Goal: Transaction & Acquisition: Purchase product/service

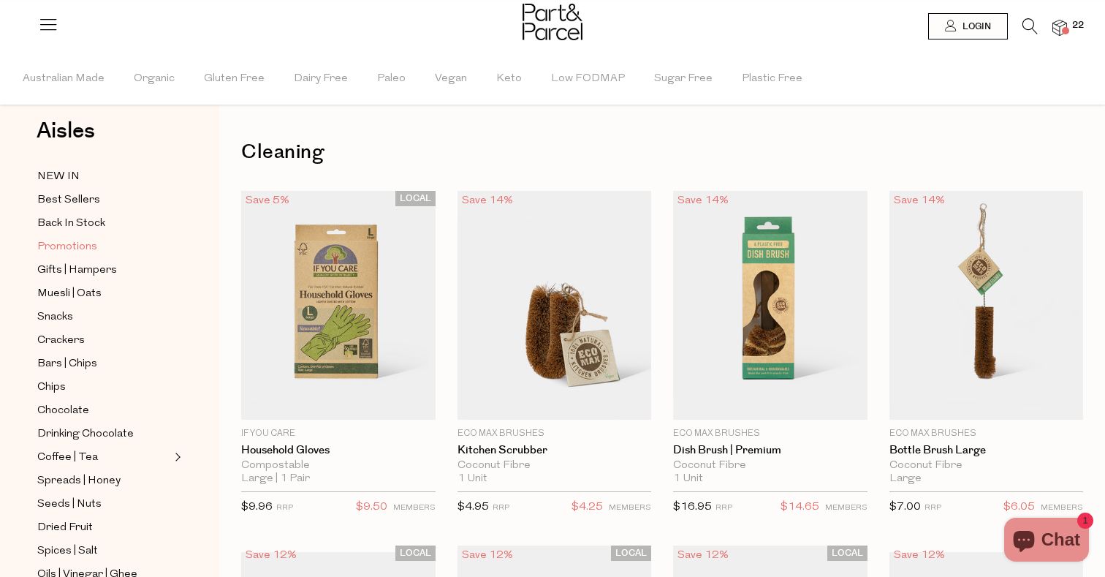
scroll to position [35, 0]
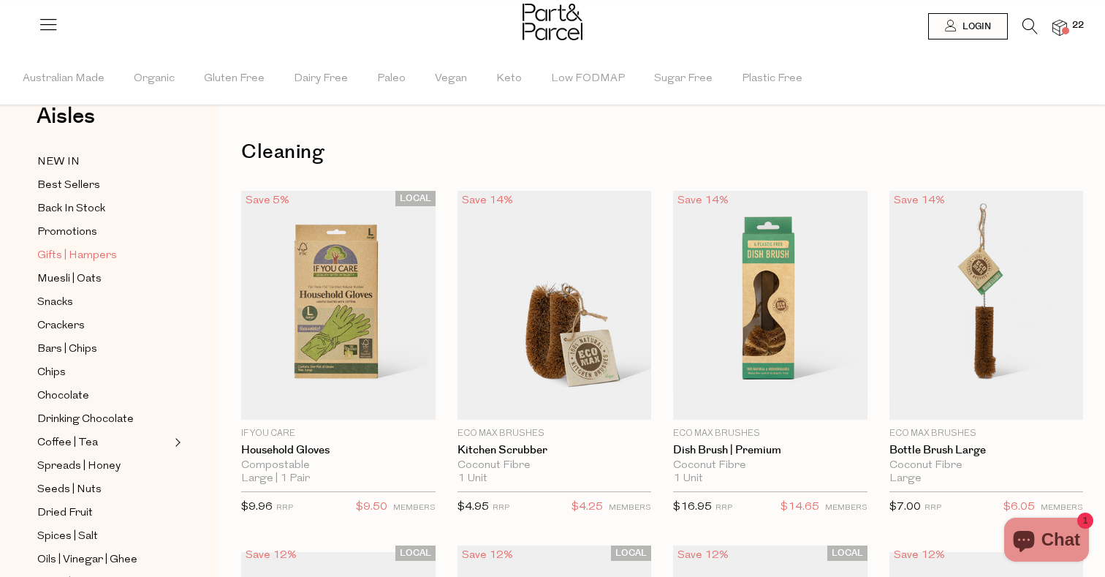
click at [68, 261] on span "Gifts | Hampers" at bounding box center [77, 256] width 80 height 18
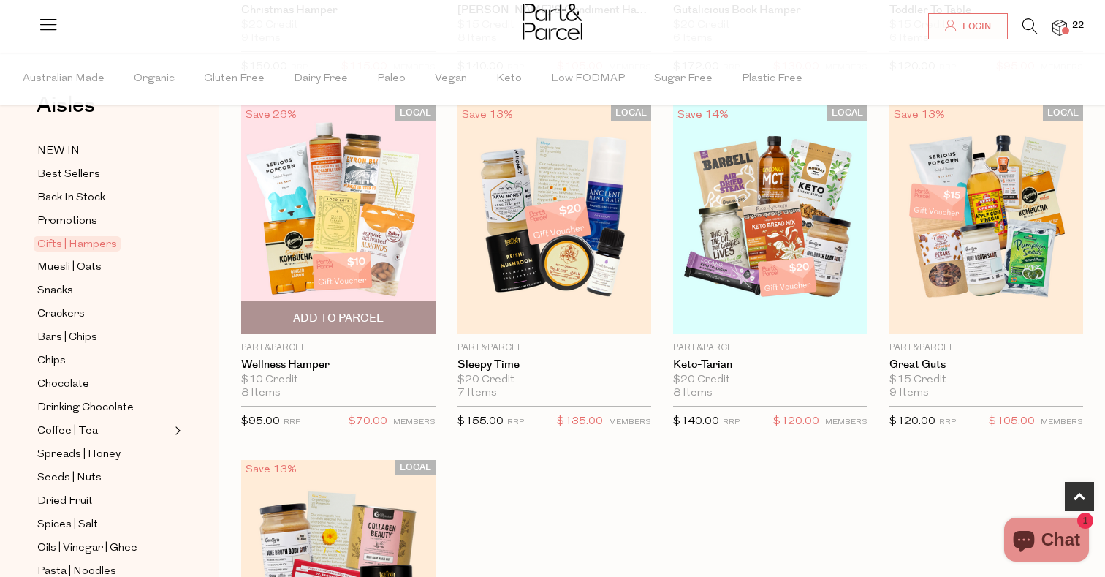
scroll to position [425, 0]
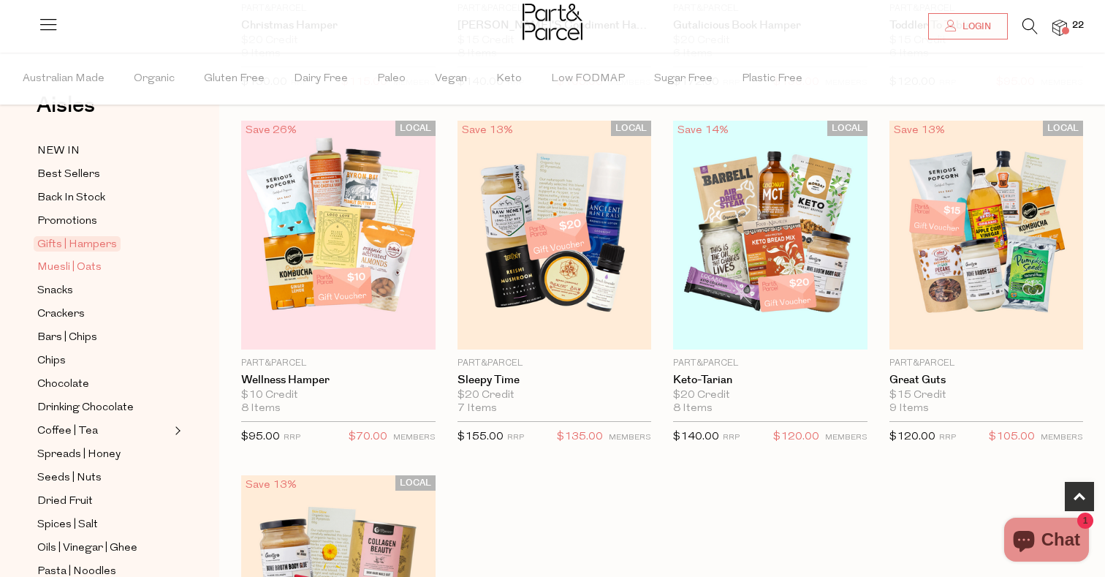
click at [63, 274] on span "Muesli | Oats" at bounding box center [69, 268] width 64 height 18
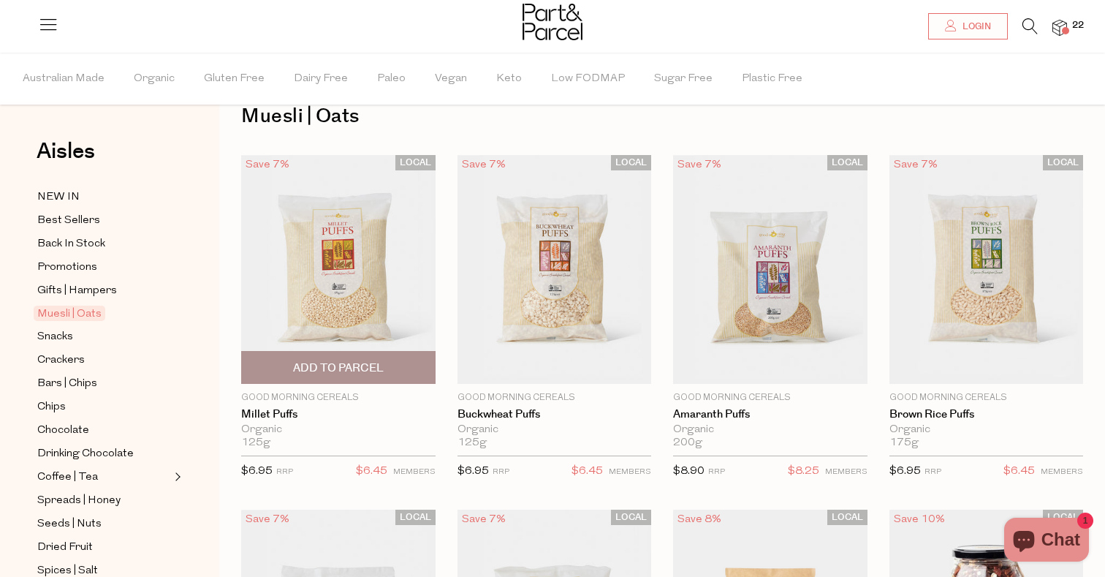
scroll to position [41, 0]
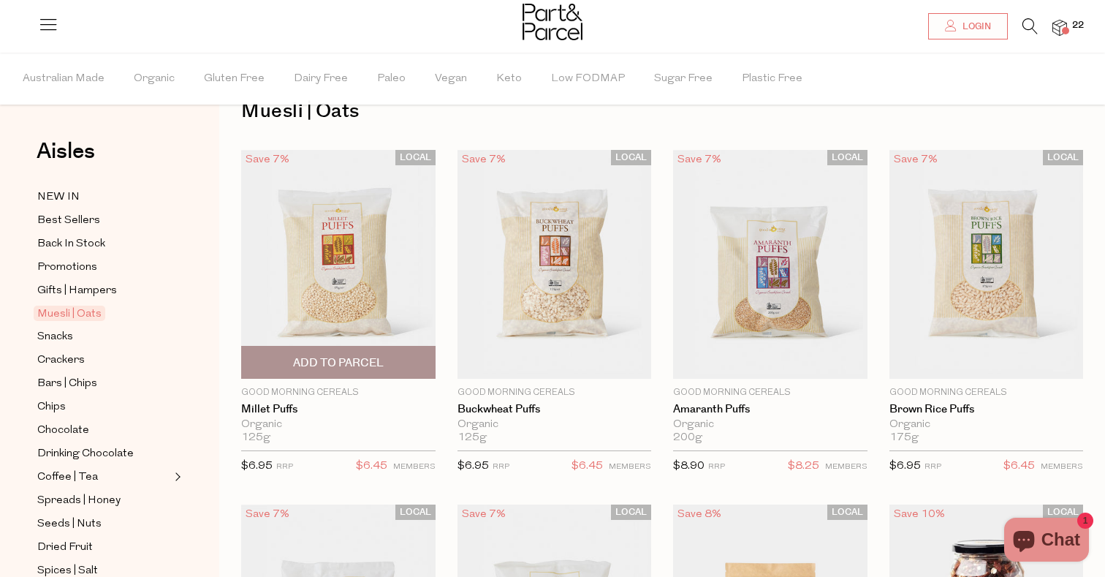
click at [338, 287] on img at bounding box center [338, 264] width 194 height 229
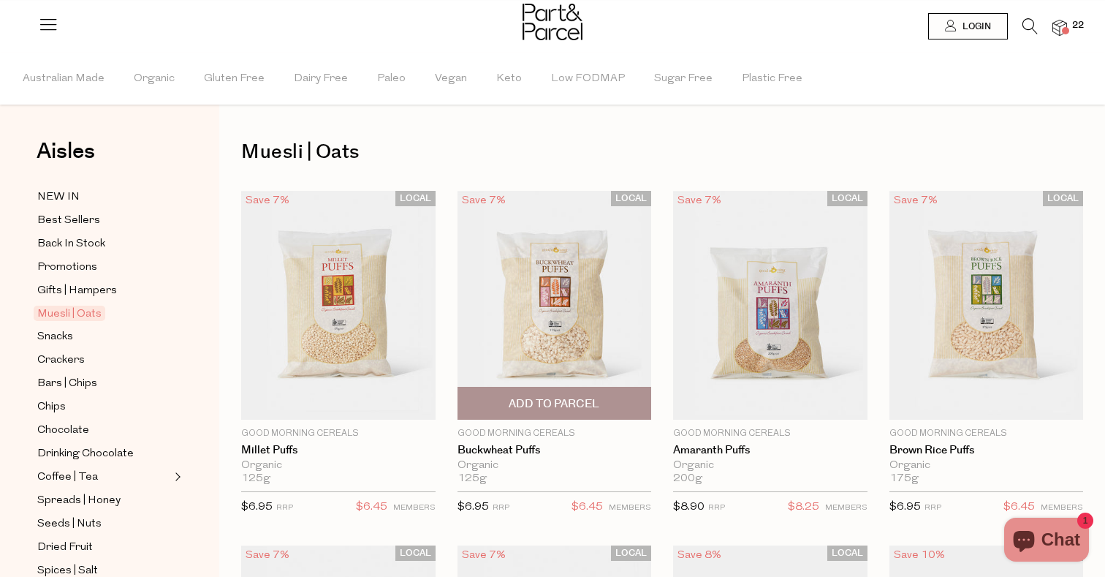
scroll to position [41, 0]
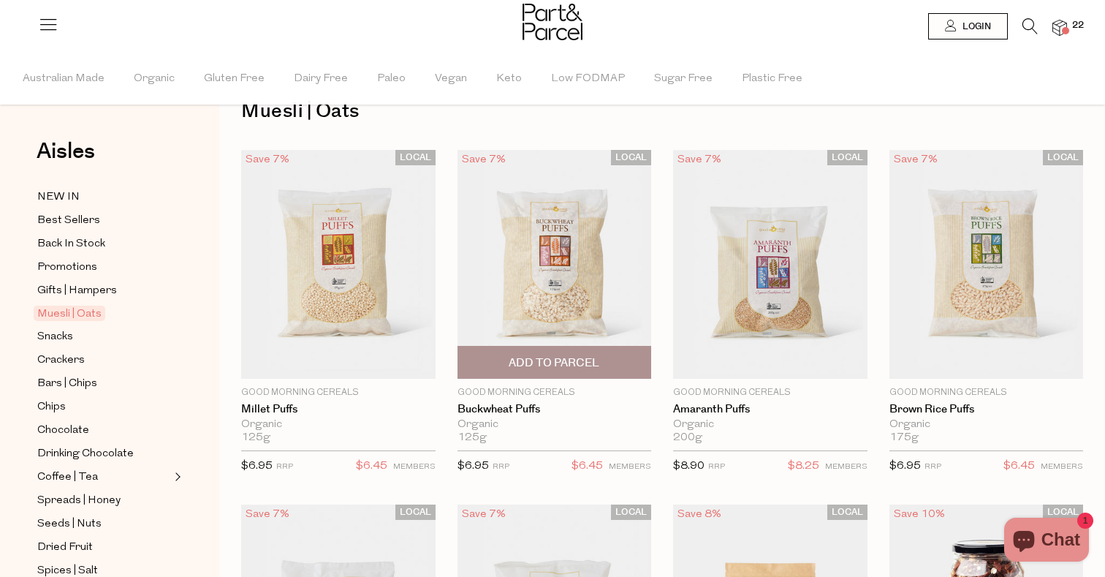
click at [533, 345] on img at bounding box center [555, 264] width 194 height 229
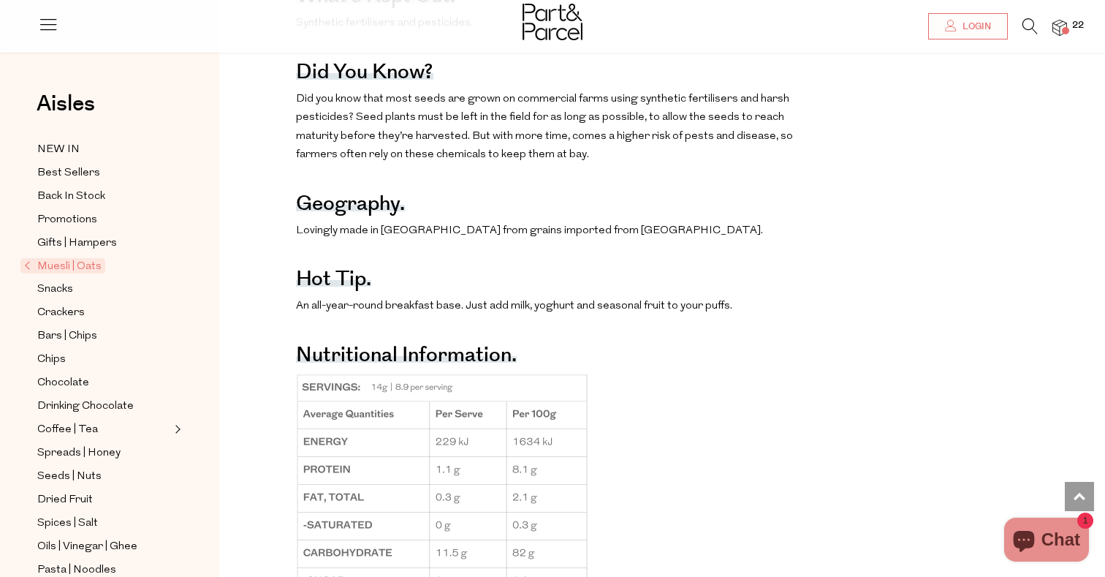
scroll to position [846, 0]
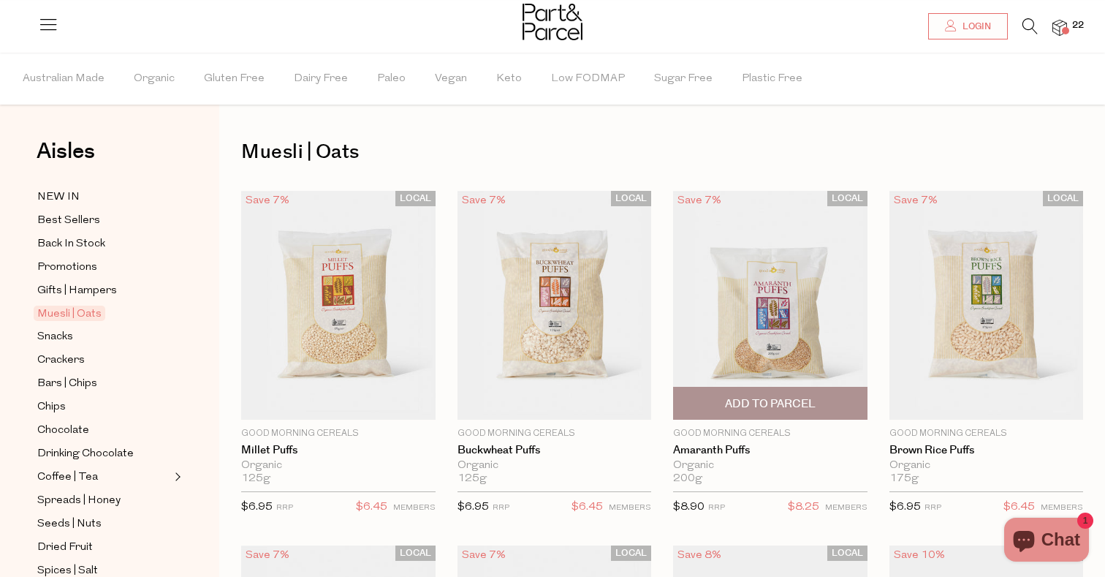
scroll to position [41, 0]
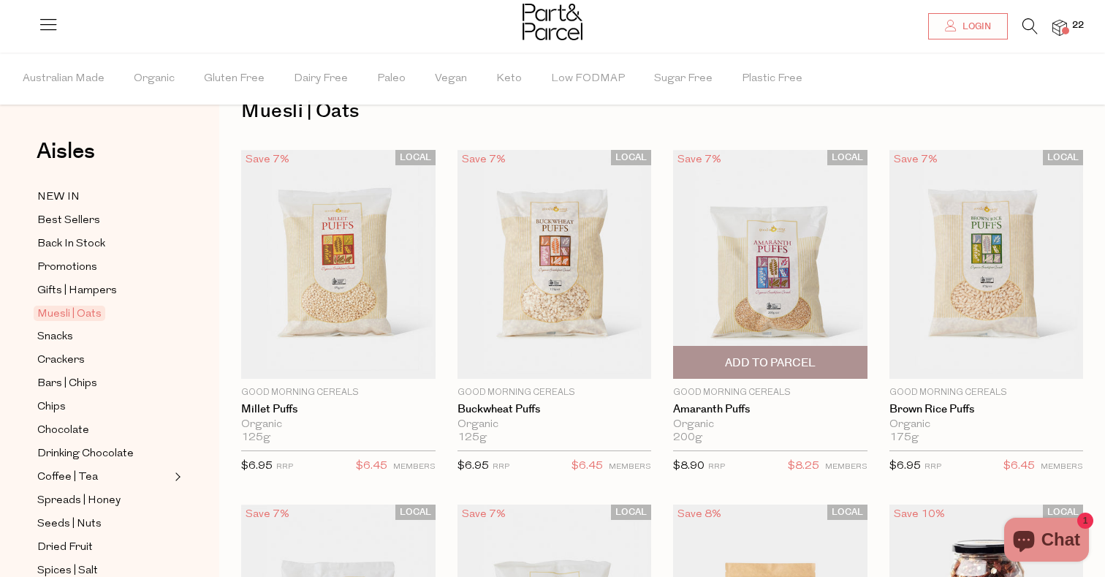
click at [798, 293] on img at bounding box center [770, 264] width 194 height 229
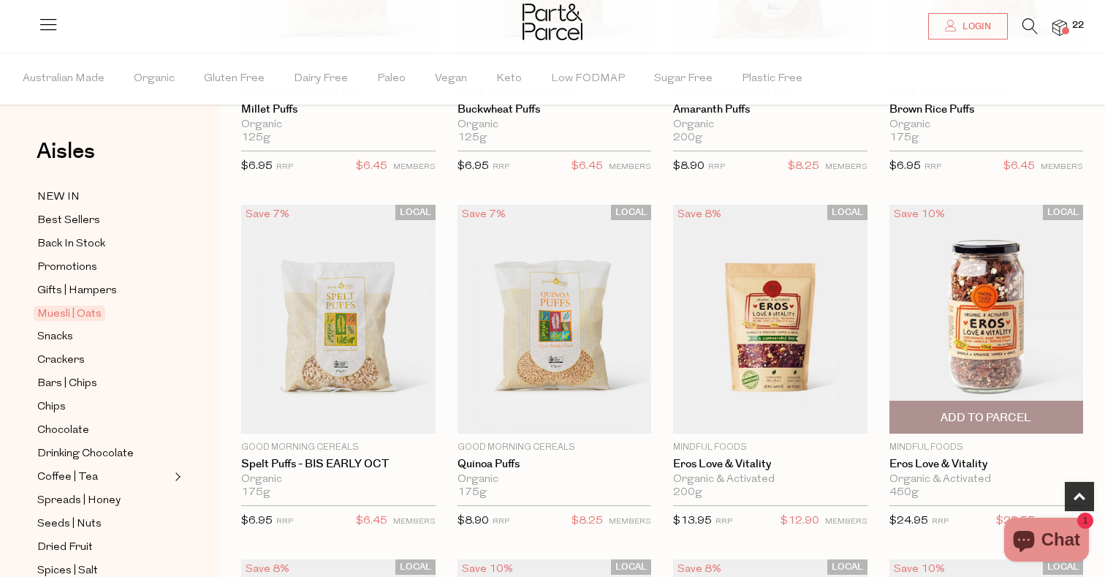
scroll to position [381, 0]
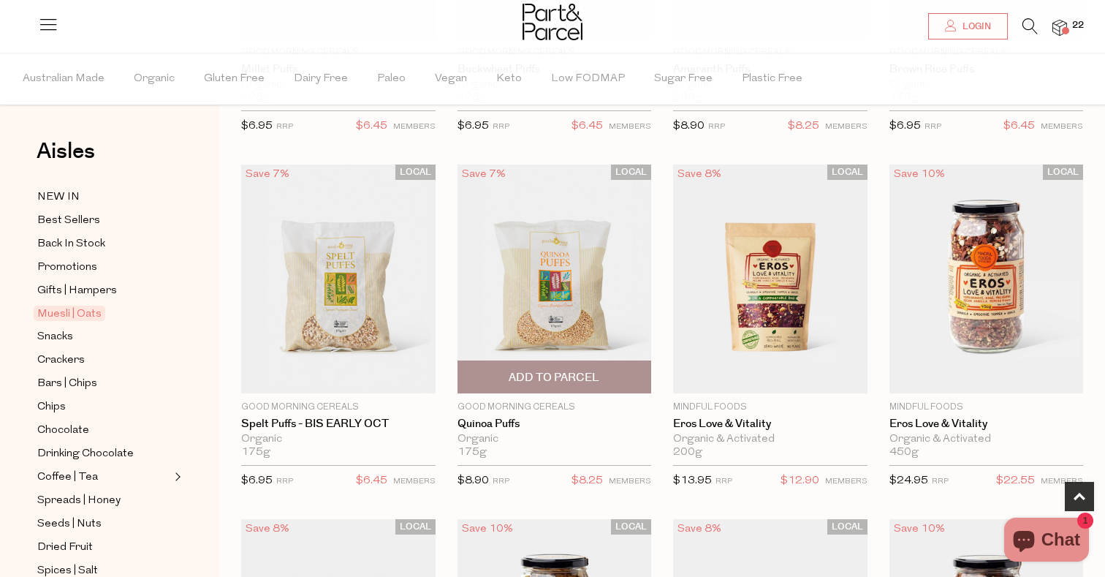
click at [629, 278] on img at bounding box center [555, 278] width 194 height 229
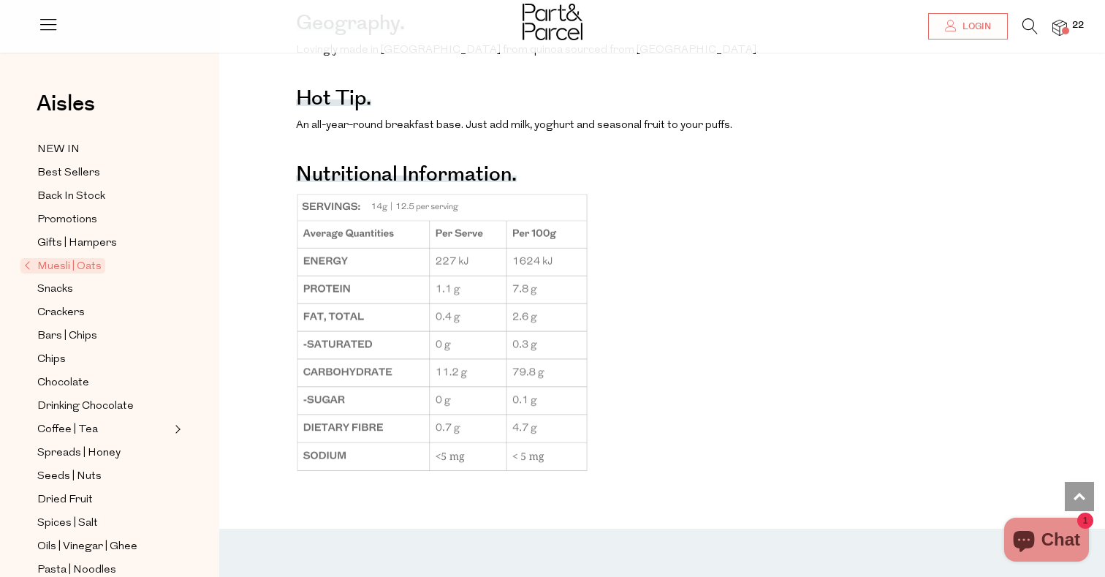
scroll to position [1041, 0]
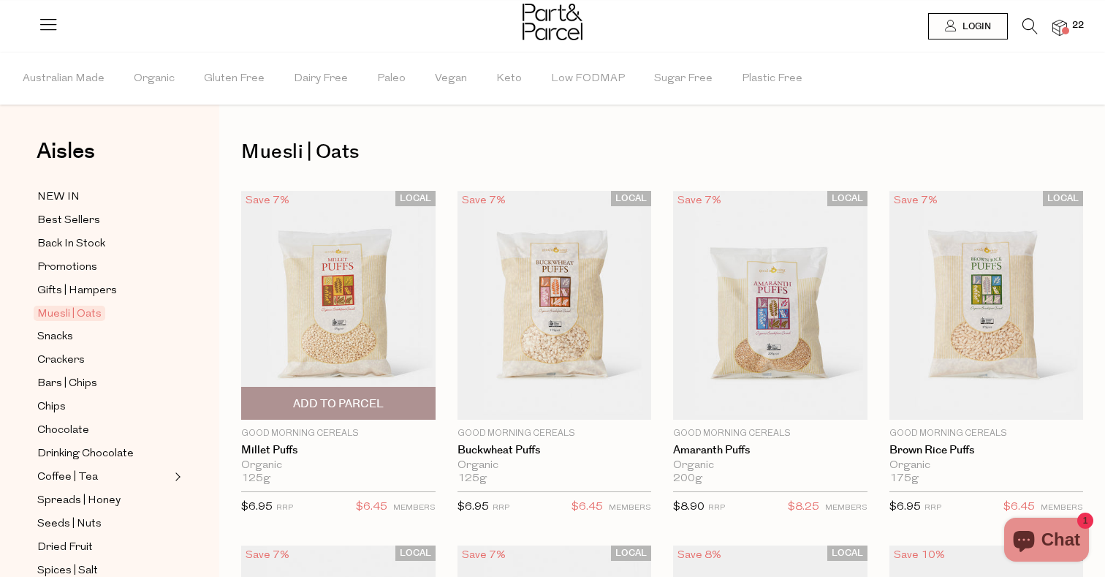
click at [341, 252] on img at bounding box center [338, 305] width 194 height 229
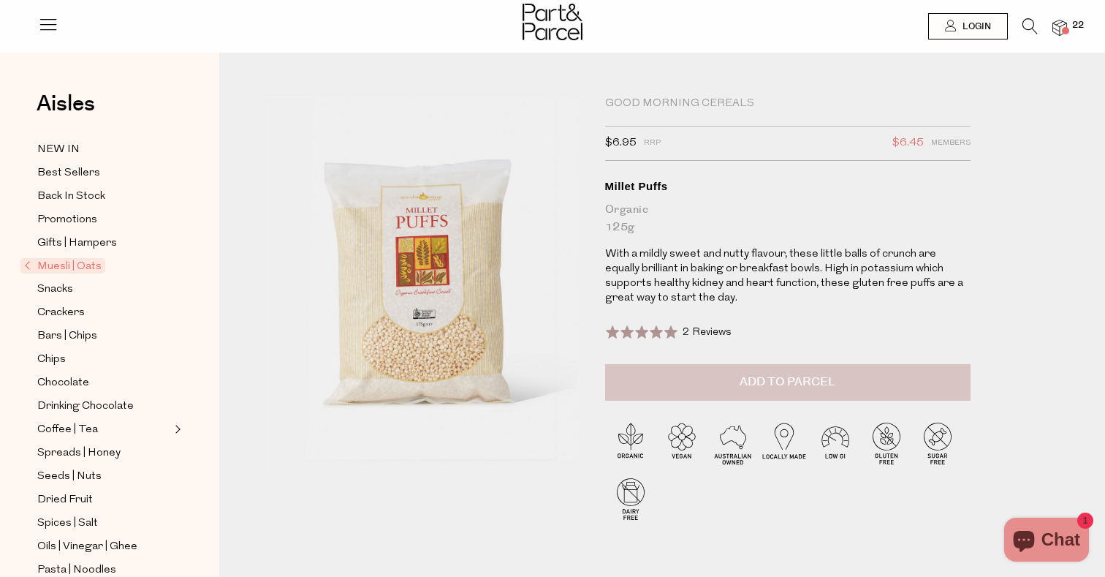
click at [701, 392] on button "Add to Parcel" at bounding box center [787, 382] width 365 height 37
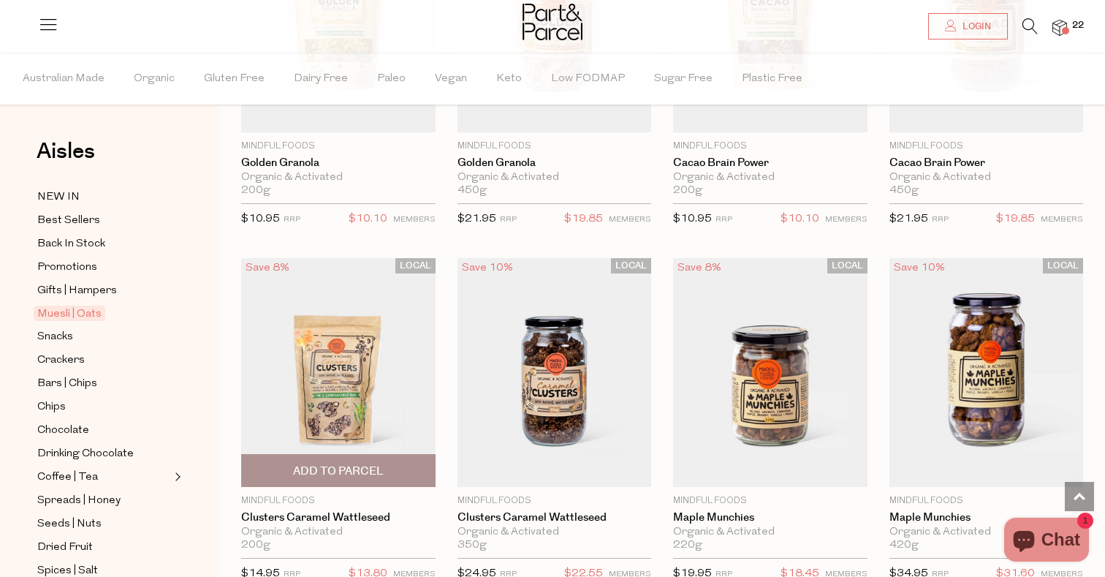
scroll to position [1104, 0]
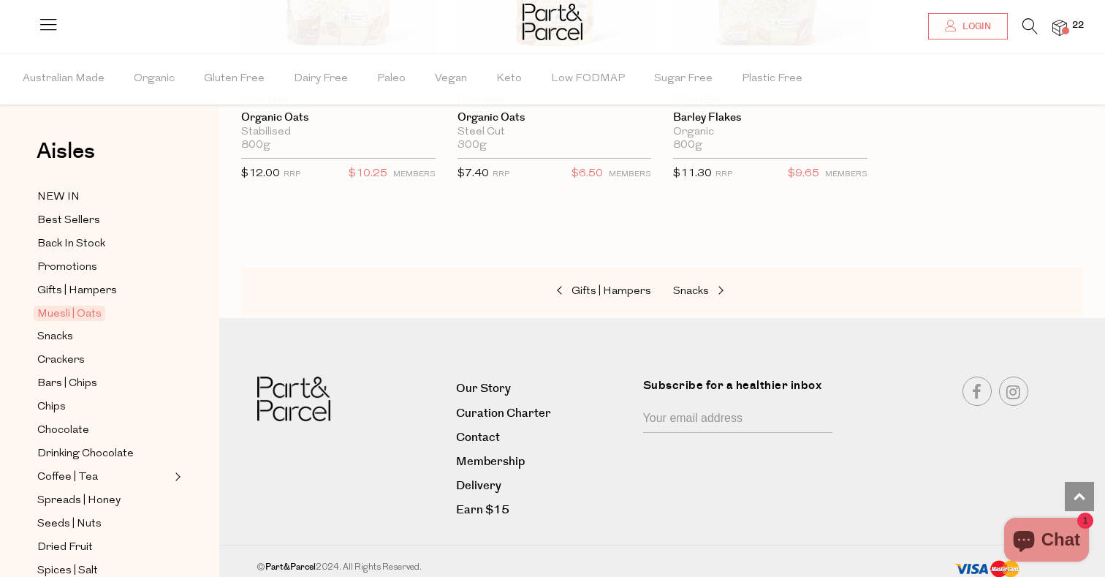
scroll to position [4615, 0]
click at [482, 477] on link "Delivery" at bounding box center [544, 487] width 176 height 20
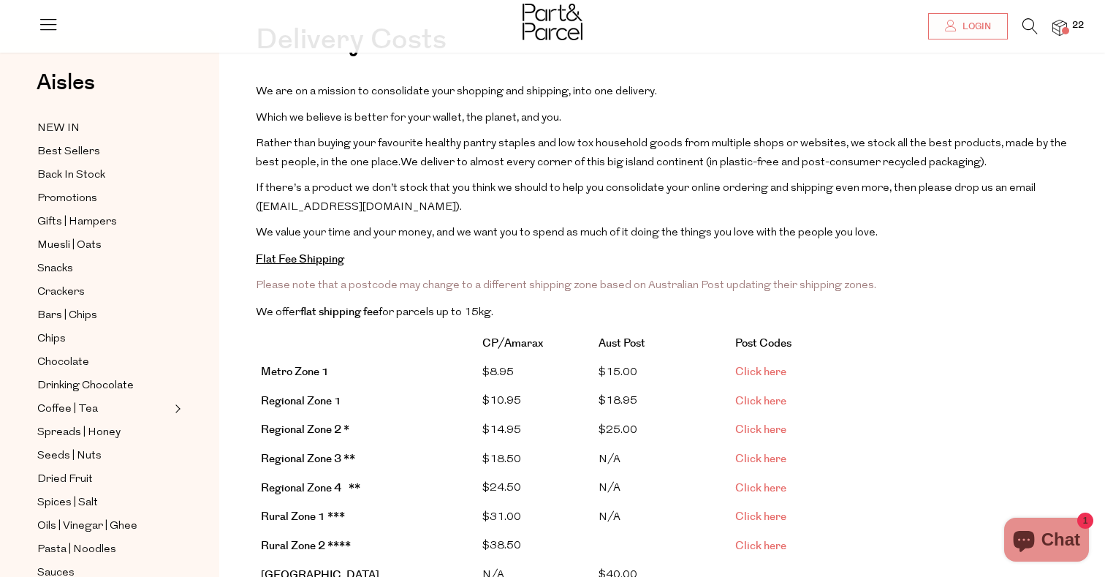
scroll to position [273, 0]
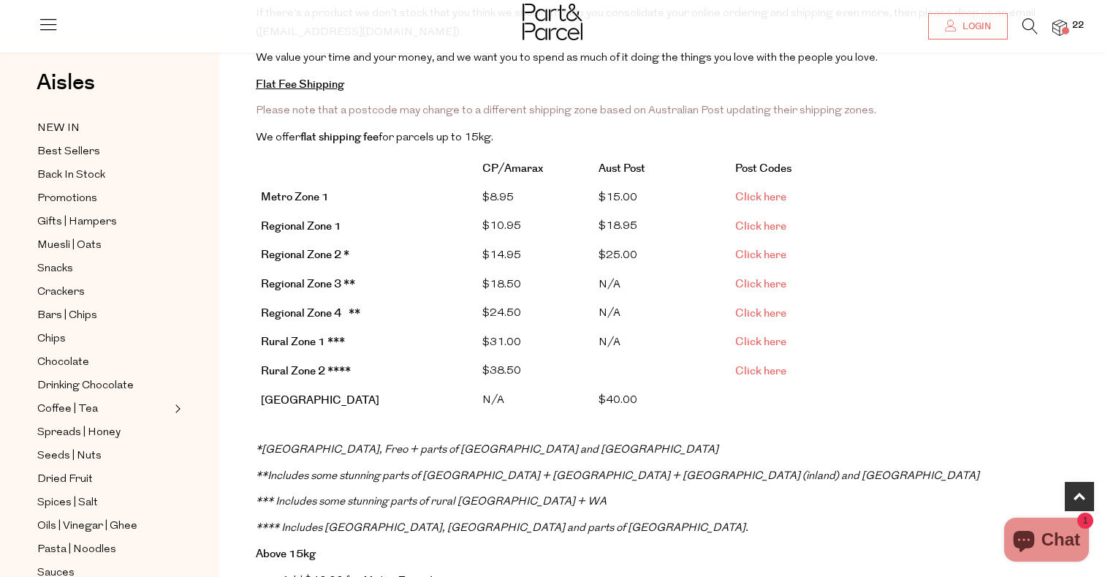
click at [755, 197] on link "Click here" at bounding box center [760, 196] width 51 height 15
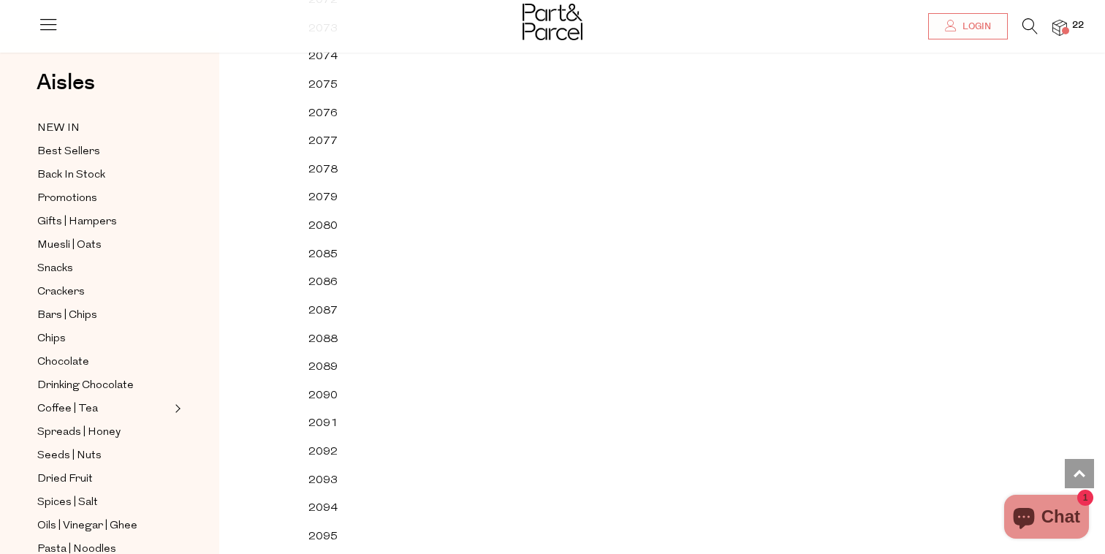
scroll to position [32935, 0]
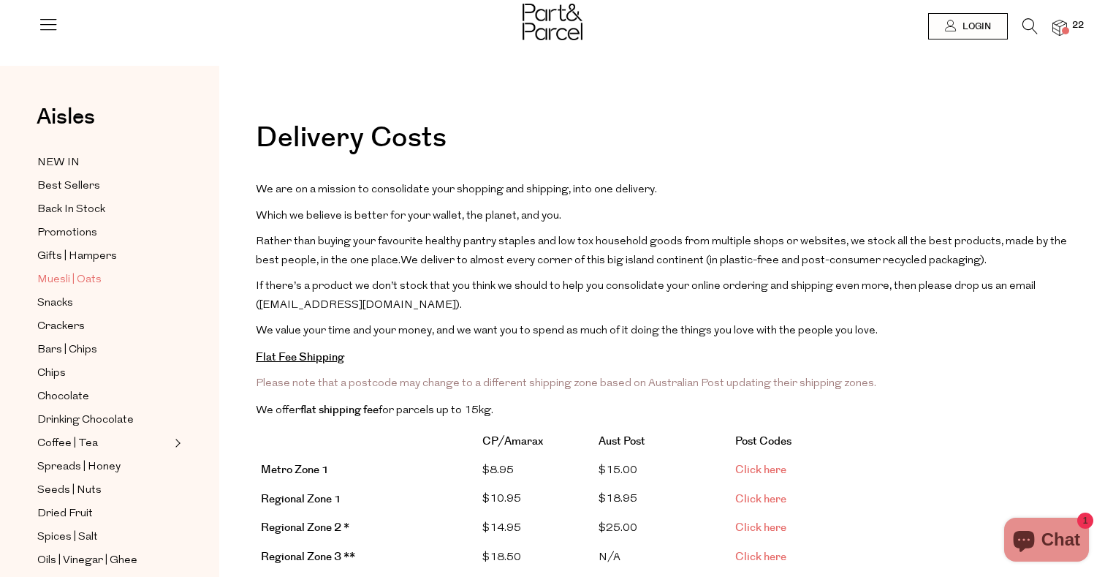
click at [86, 275] on span "Muesli | Oats" at bounding box center [69, 280] width 64 height 18
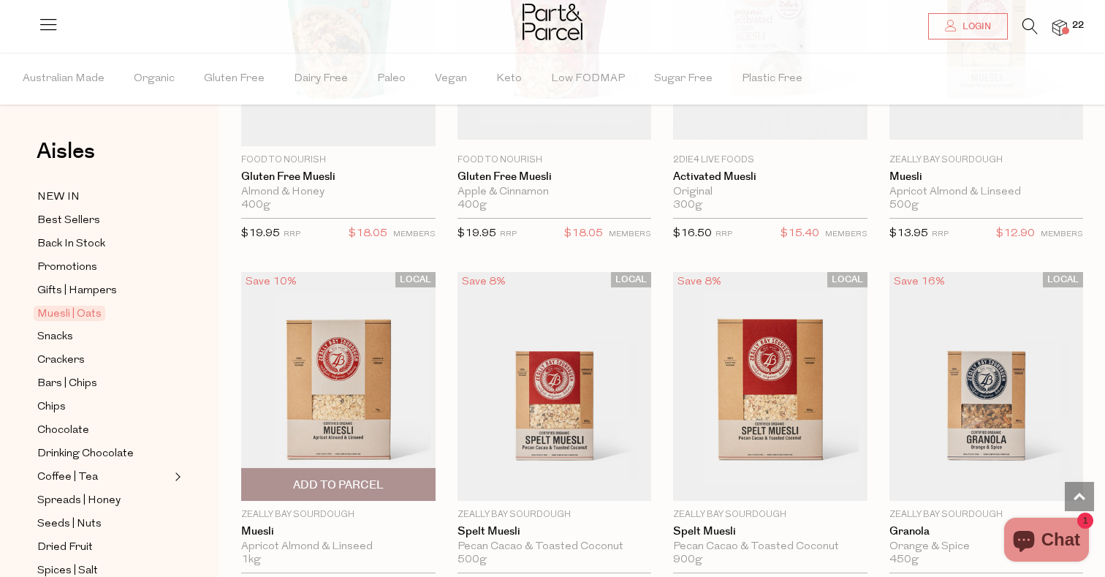
scroll to position [2427, 1]
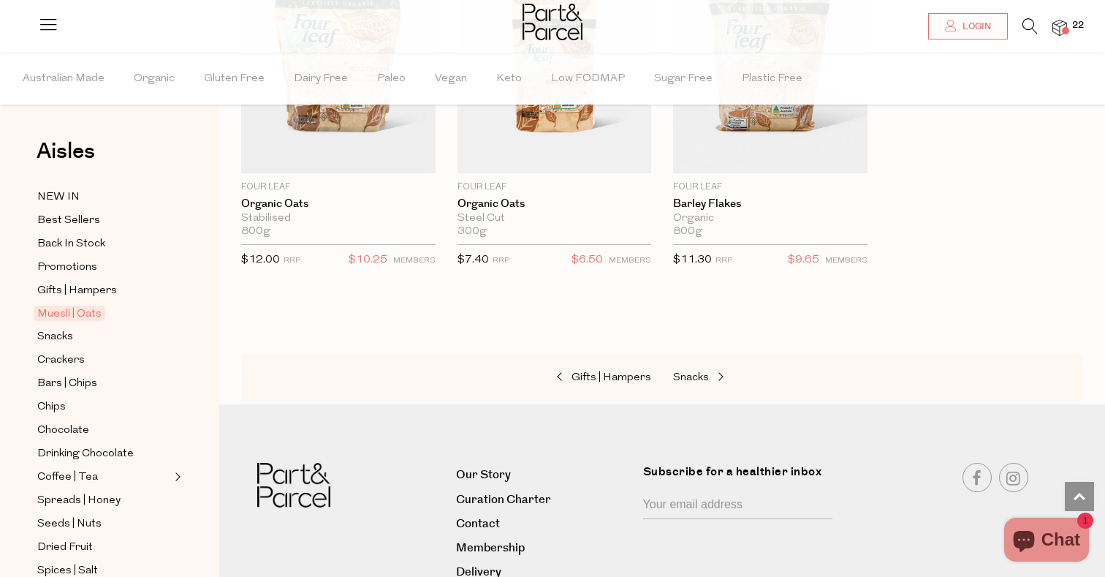
scroll to position [4497, 0]
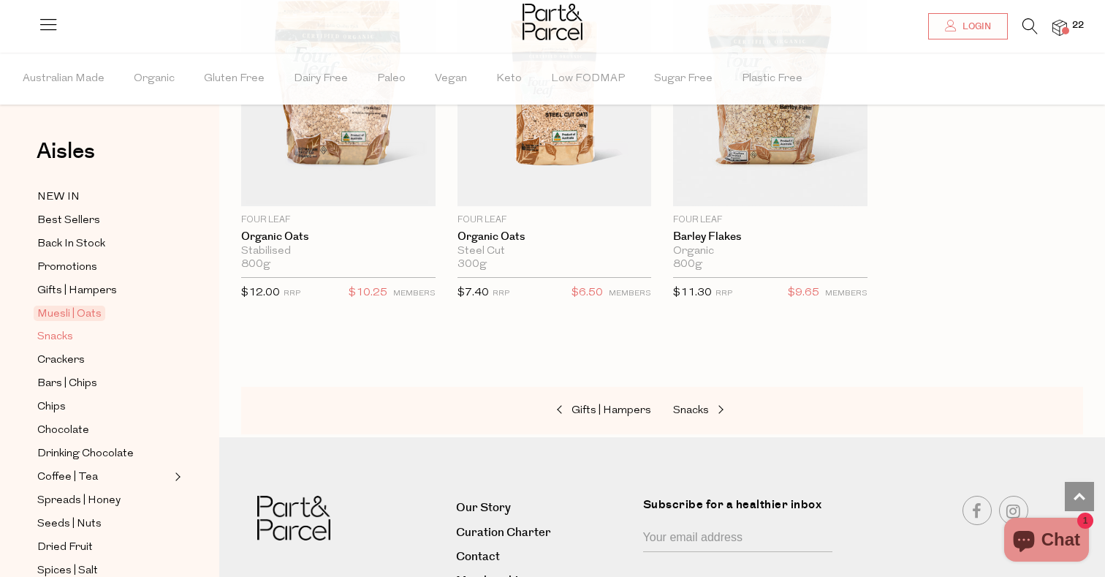
click at [72, 333] on span "Snacks" at bounding box center [55, 337] width 36 height 18
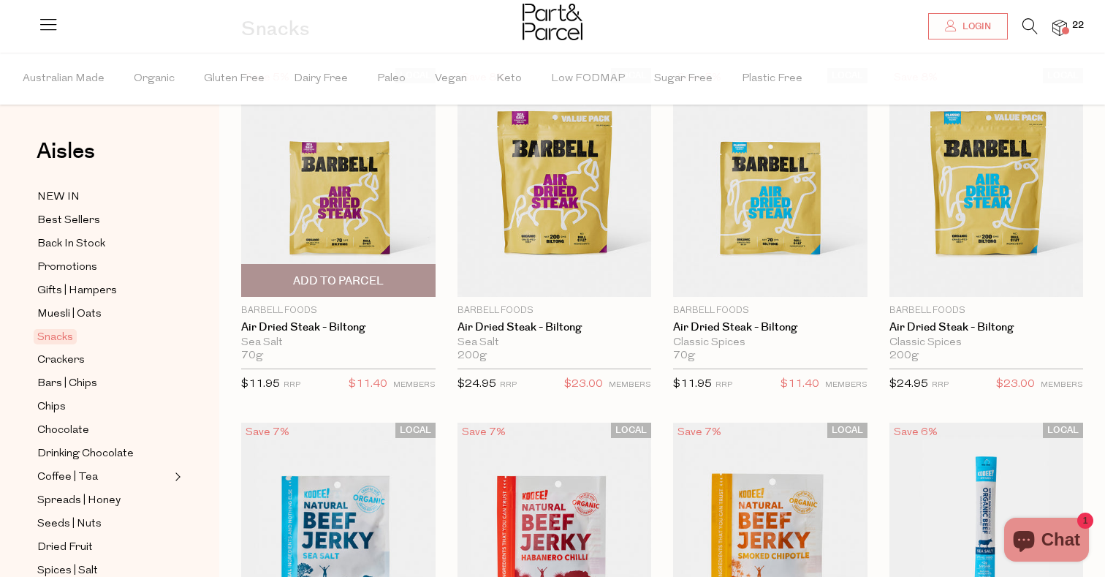
scroll to position [123, 0]
